Goal: Task Accomplishment & Management: Use online tool/utility

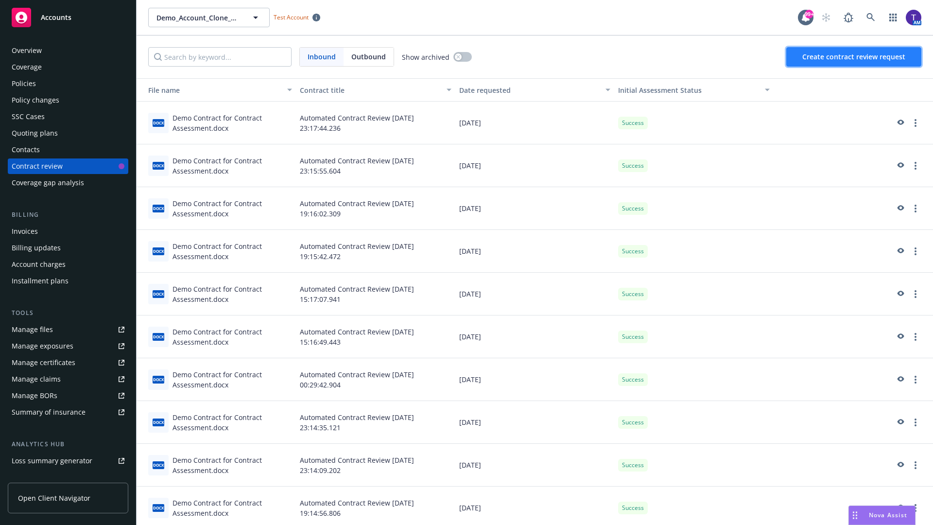
click at [854, 57] on span "Create contract review request" at bounding box center [853, 56] width 103 height 9
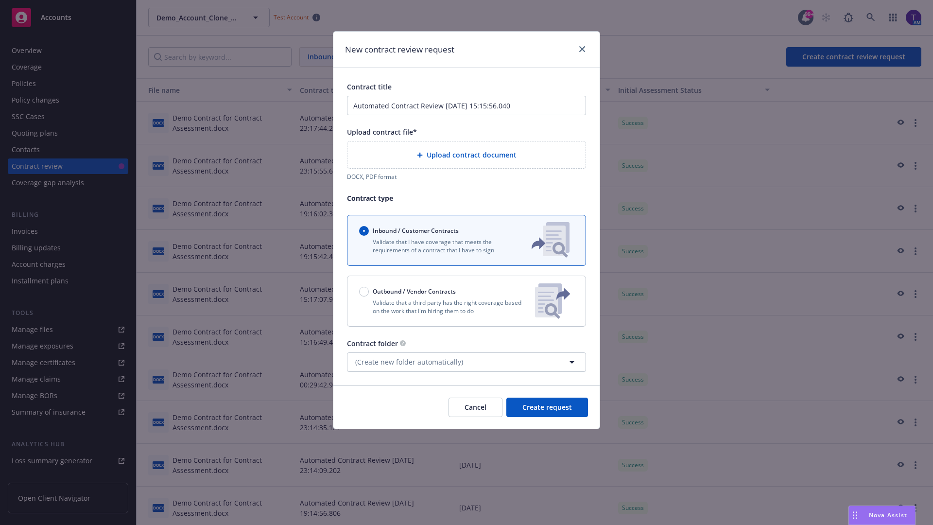
type input "Automated Contract Review 08-14-2025 15:15:56.040"
click at [466, 301] on p "Validate that a third party has the right coverage based on the work that I'm h…" at bounding box center [443, 306] width 168 height 17
radio input "false"
radio input "true"
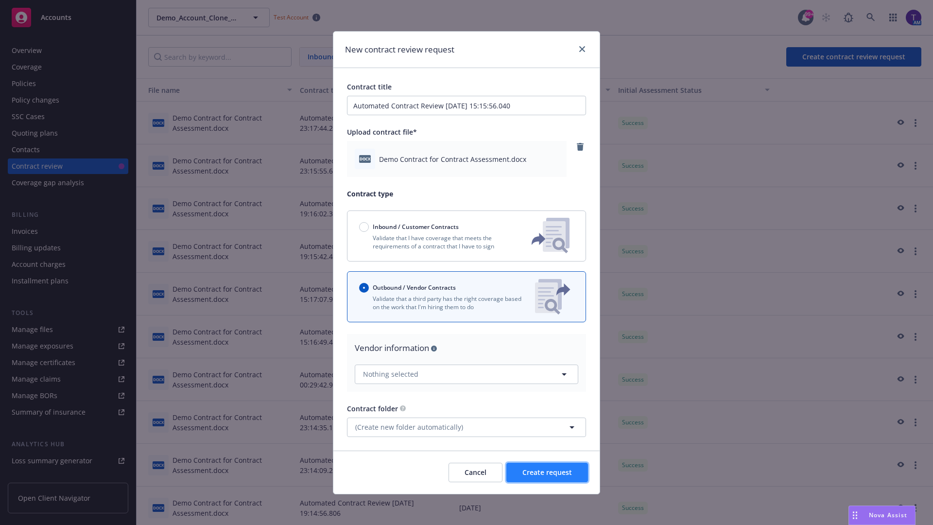
click at [547, 472] on span "Create request" at bounding box center [547, 471] width 50 height 9
